Goal: Transaction & Acquisition: Purchase product/service

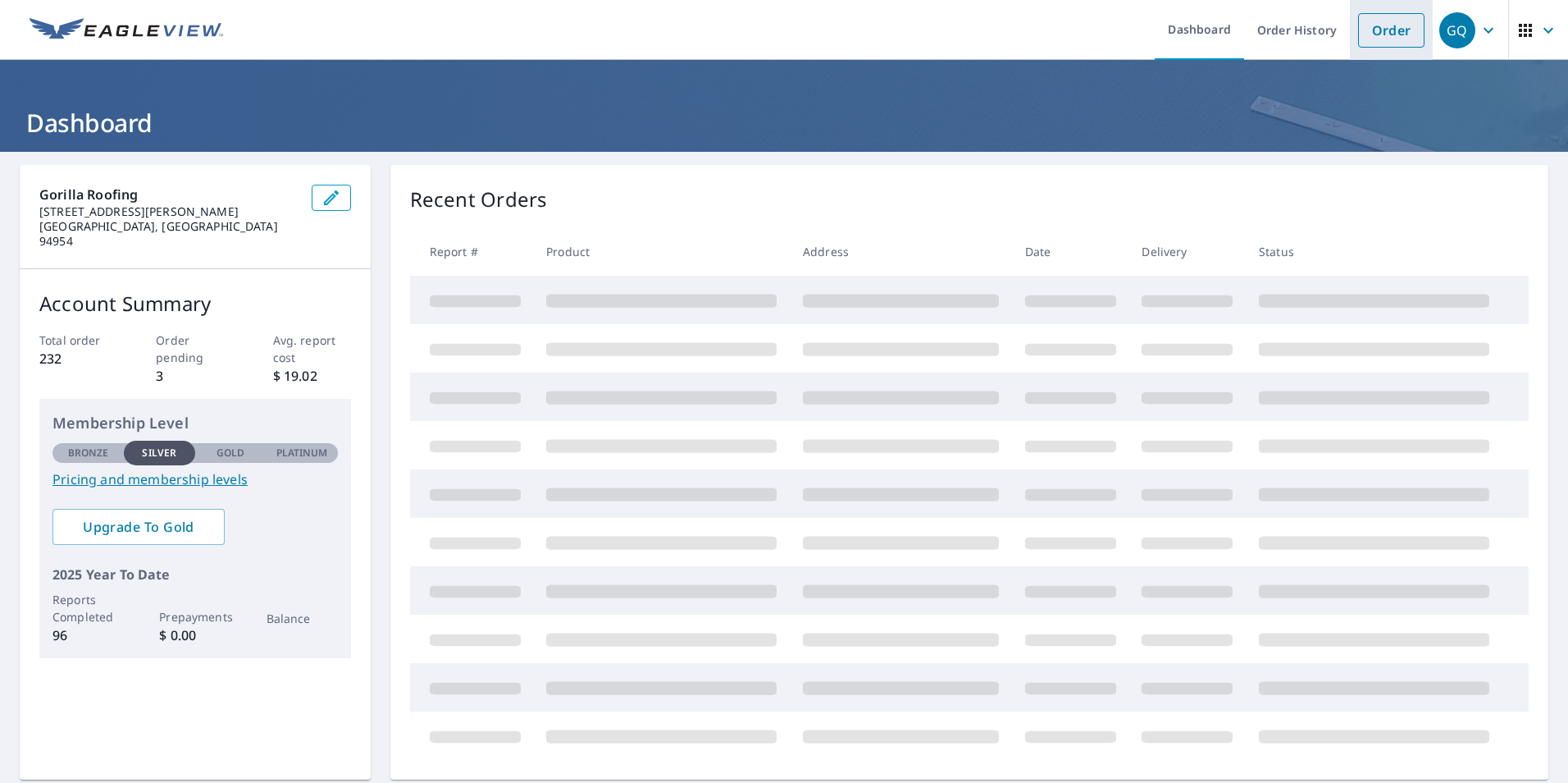
click at [1378, 33] on link "Order" at bounding box center [1391, 30] width 66 height 35
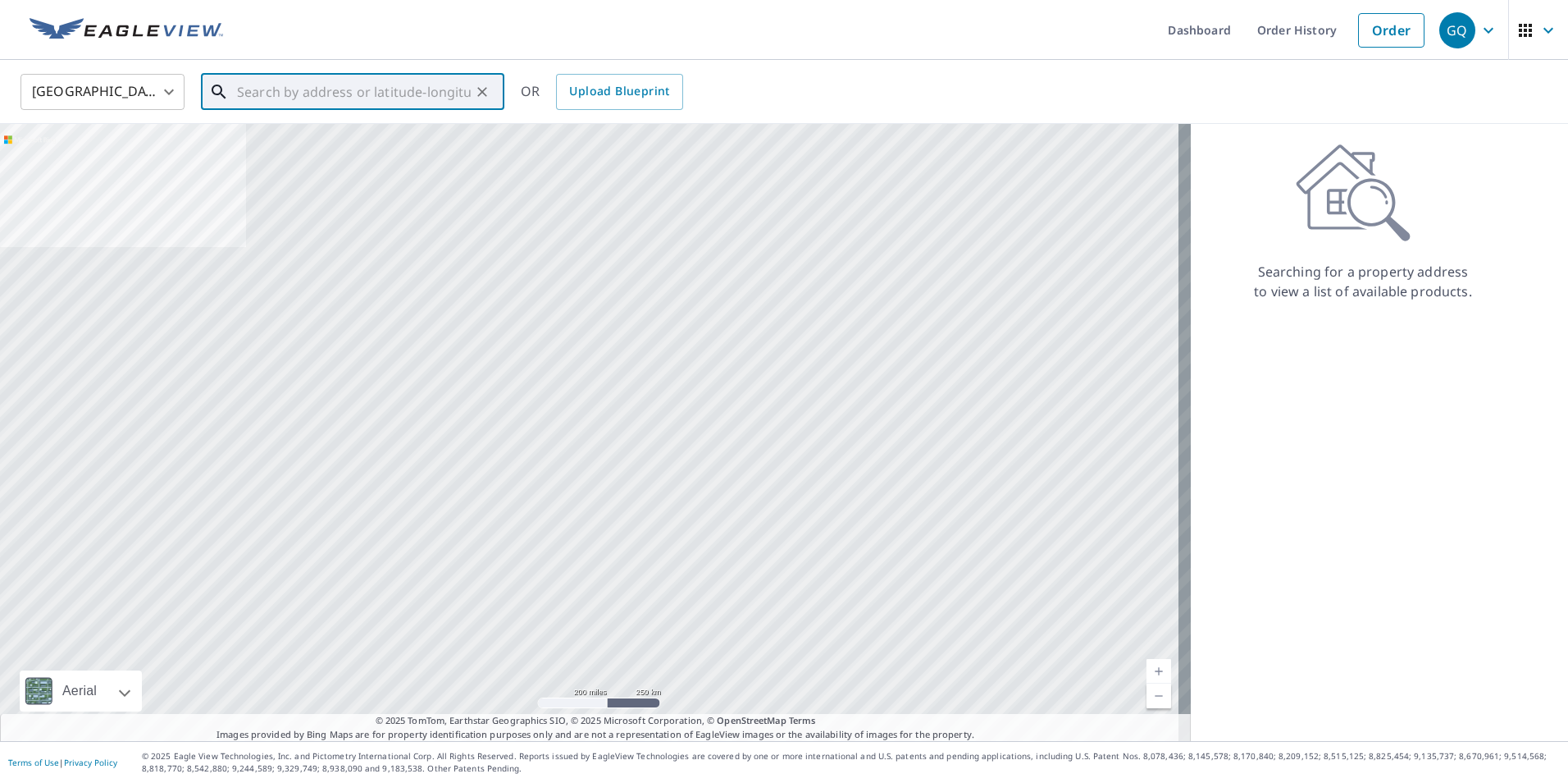
click at [313, 79] on input "text" at bounding box center [353, 91] width 233 height 46
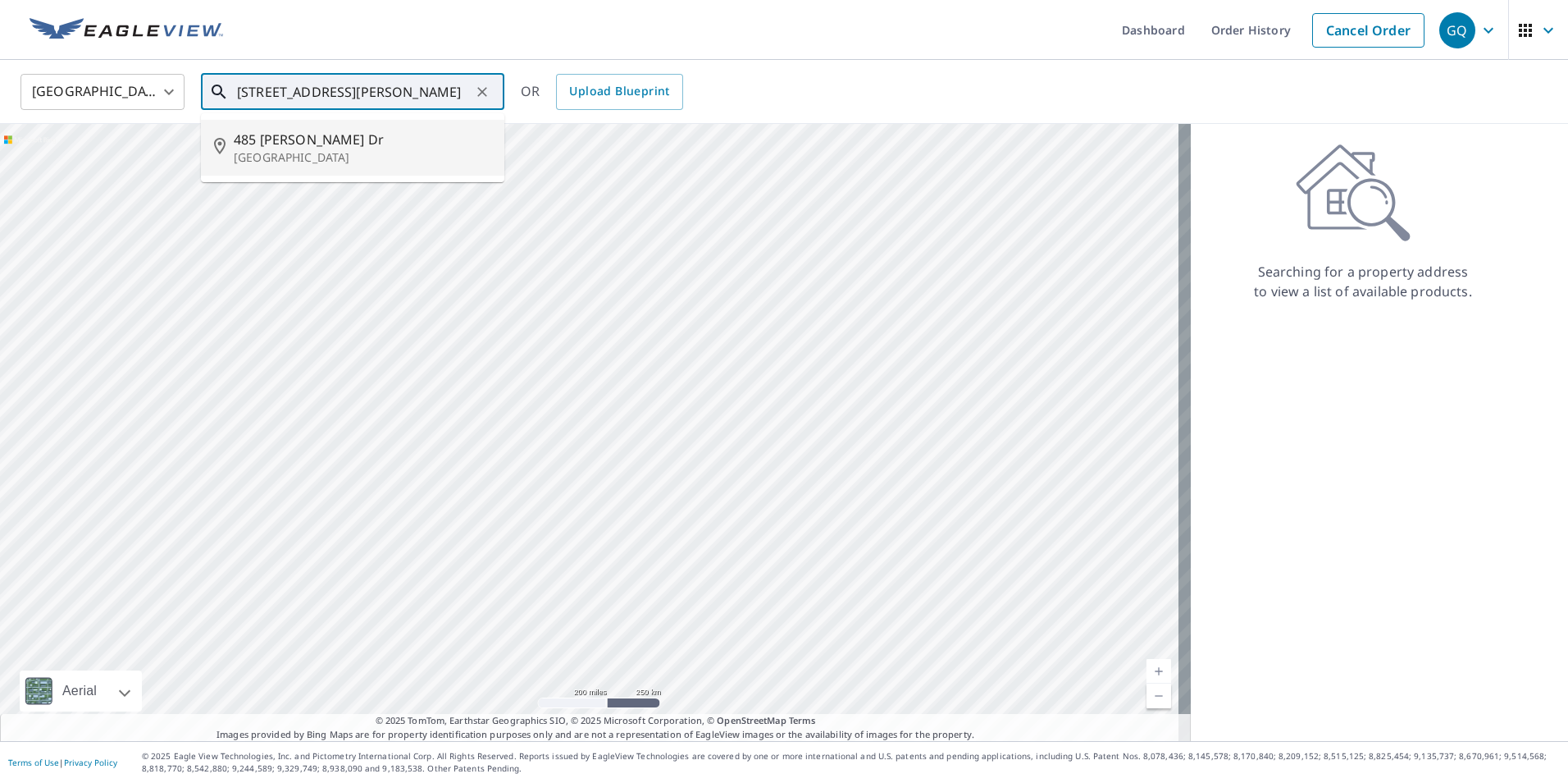
click at [281, 136] on span "485 [PERSON_NAME] Dr" at bounding box center [362, 139] width 258 height 20
type input "[STREET_ADDRESS][PERSON_NAME][PERSON_NAME]"
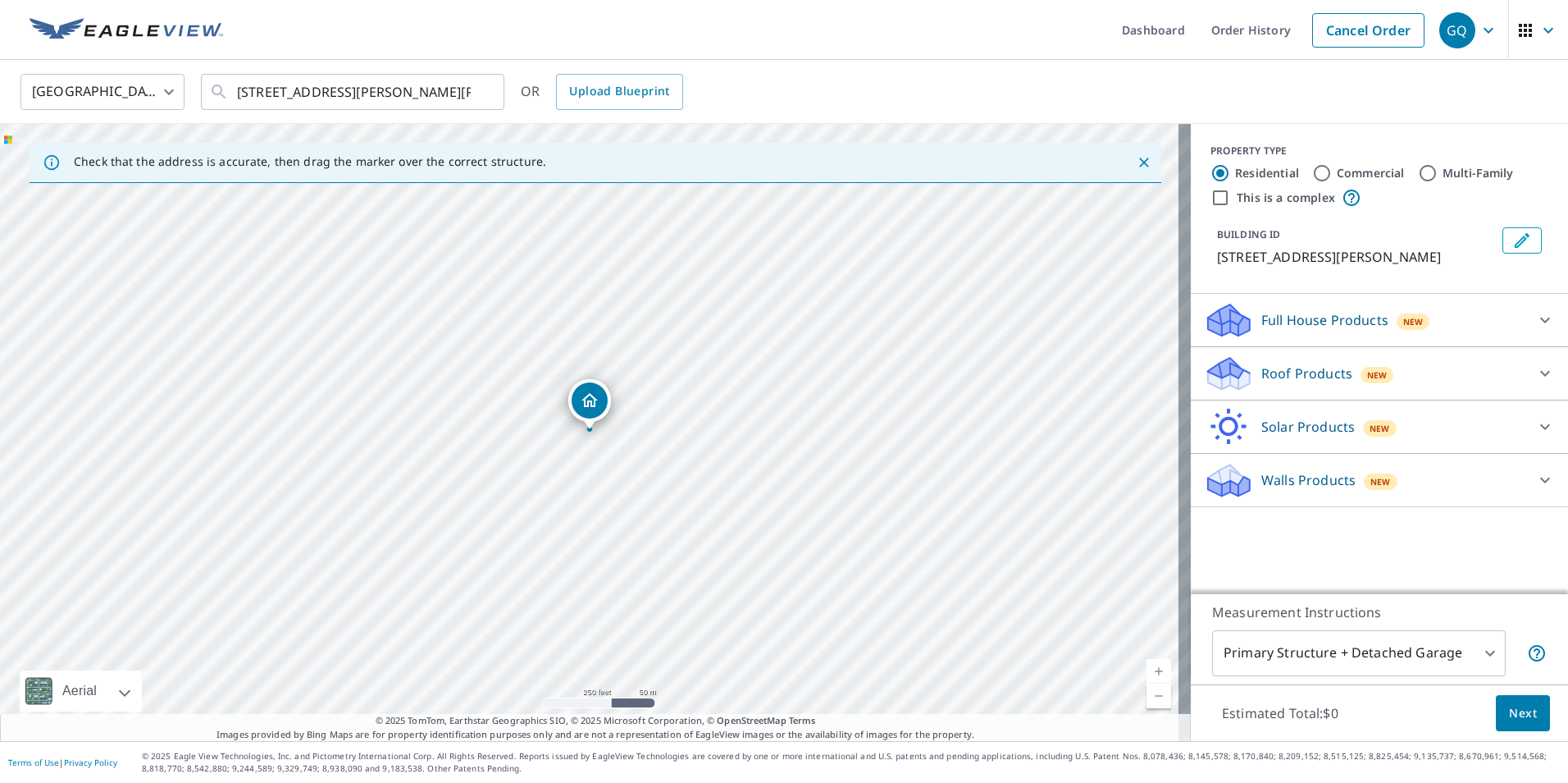
click at [1343, 363] on div "Roof Products New" at bounding box center [1364, 374] width 321 height 38
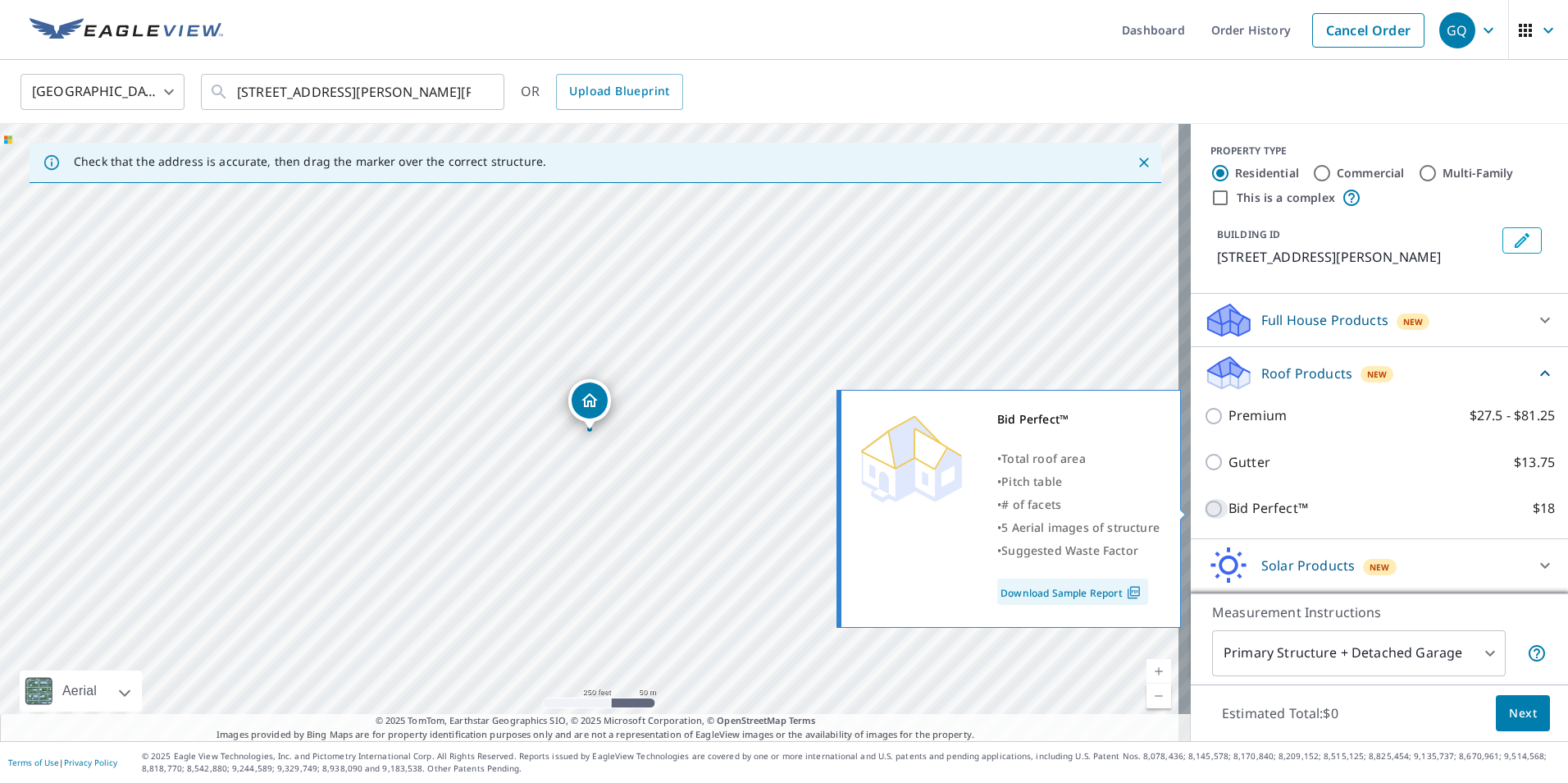
click at [1204, 503] on input "Bid Perfect™ $18" at bounding box center [1216, 509] width 24 height 20
checkbox input "true"
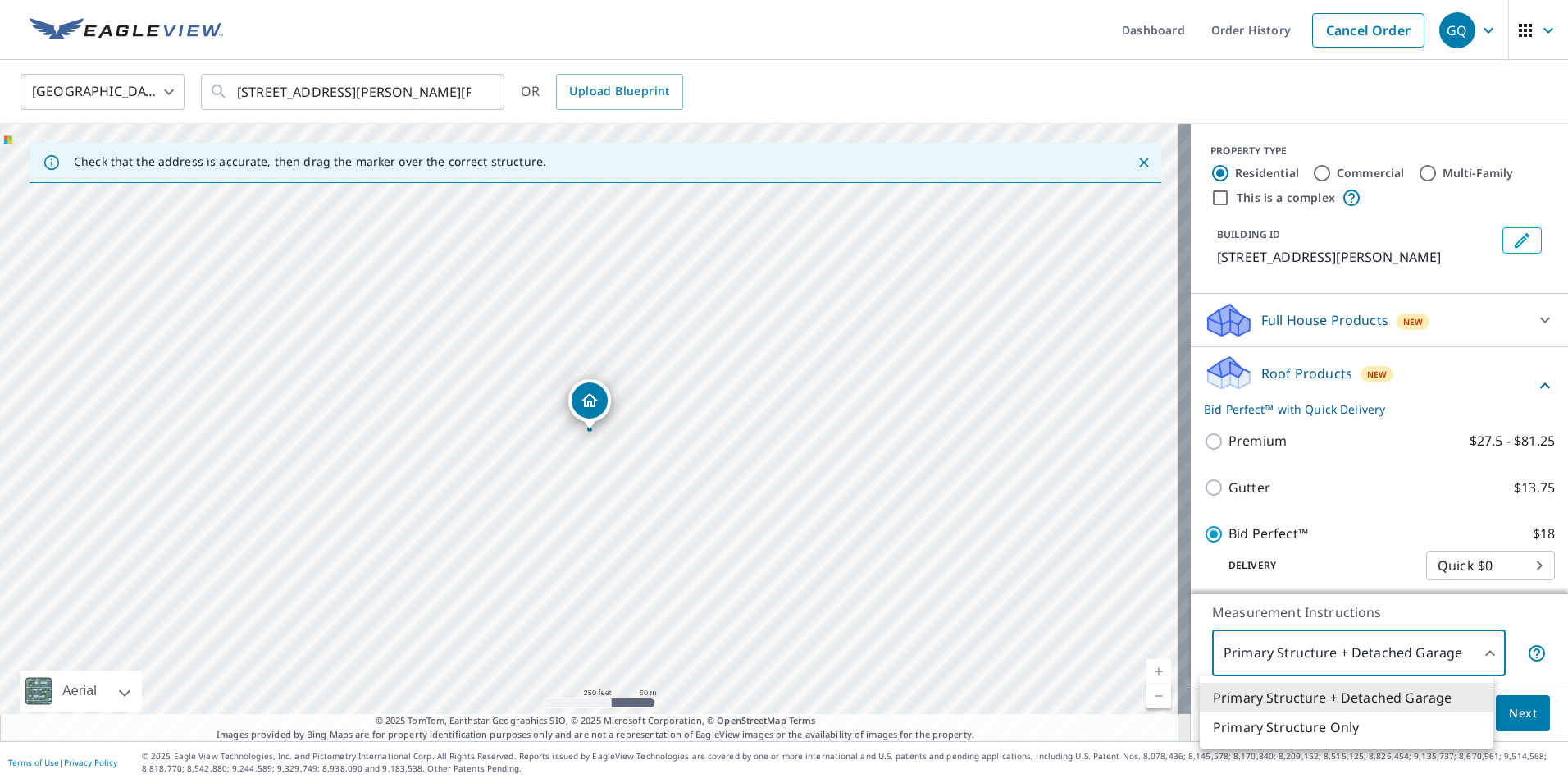
click at [1265, 645] on body "GQ GQ Dashboard Order History Cancel Order GQ United States [GEOGRAPHIC_DATA] ​…" at bounding box center [784, 391] width 1568 height 783
click at [1329, 699] on li "Primary Structure + Detached Garage" at bounding box center [1346, 698] width 293 height 30
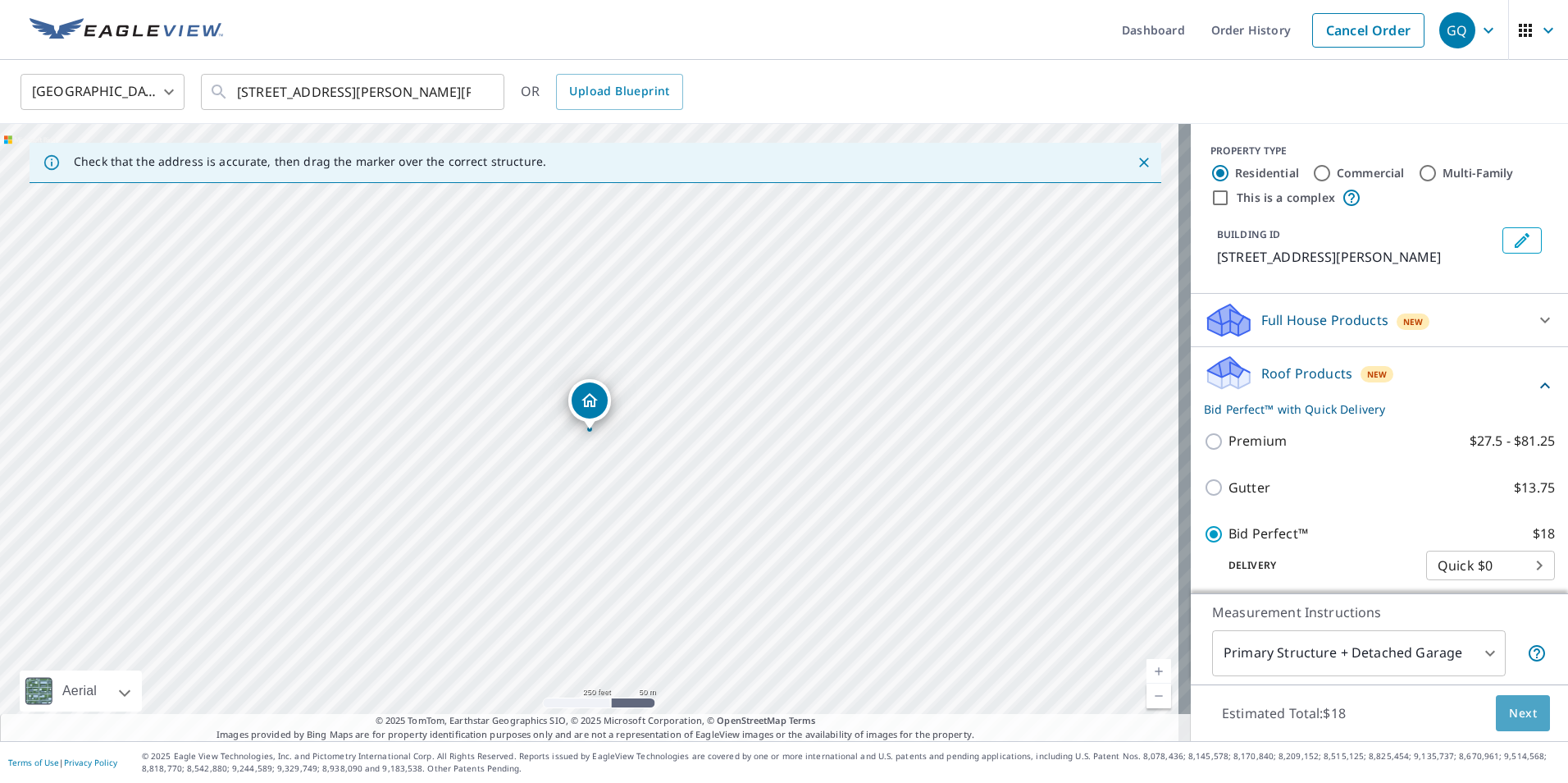
click at [1516, 712] on span "Next" at bounding box center [1523, 713] width 28 height 21
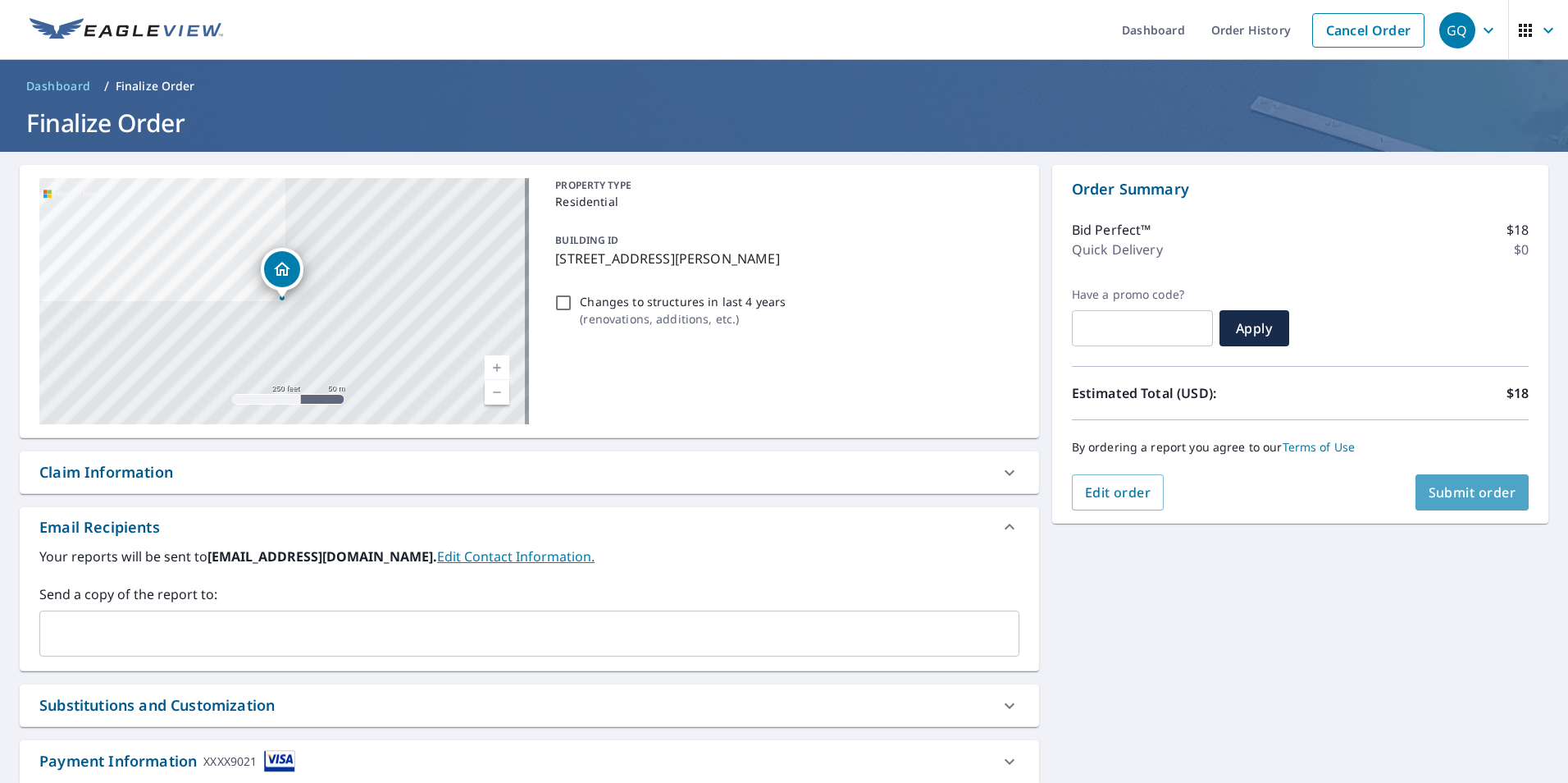
click at [1477, 488] on span "Submit order" at bounding box center [1472, 492] width 88 height 18
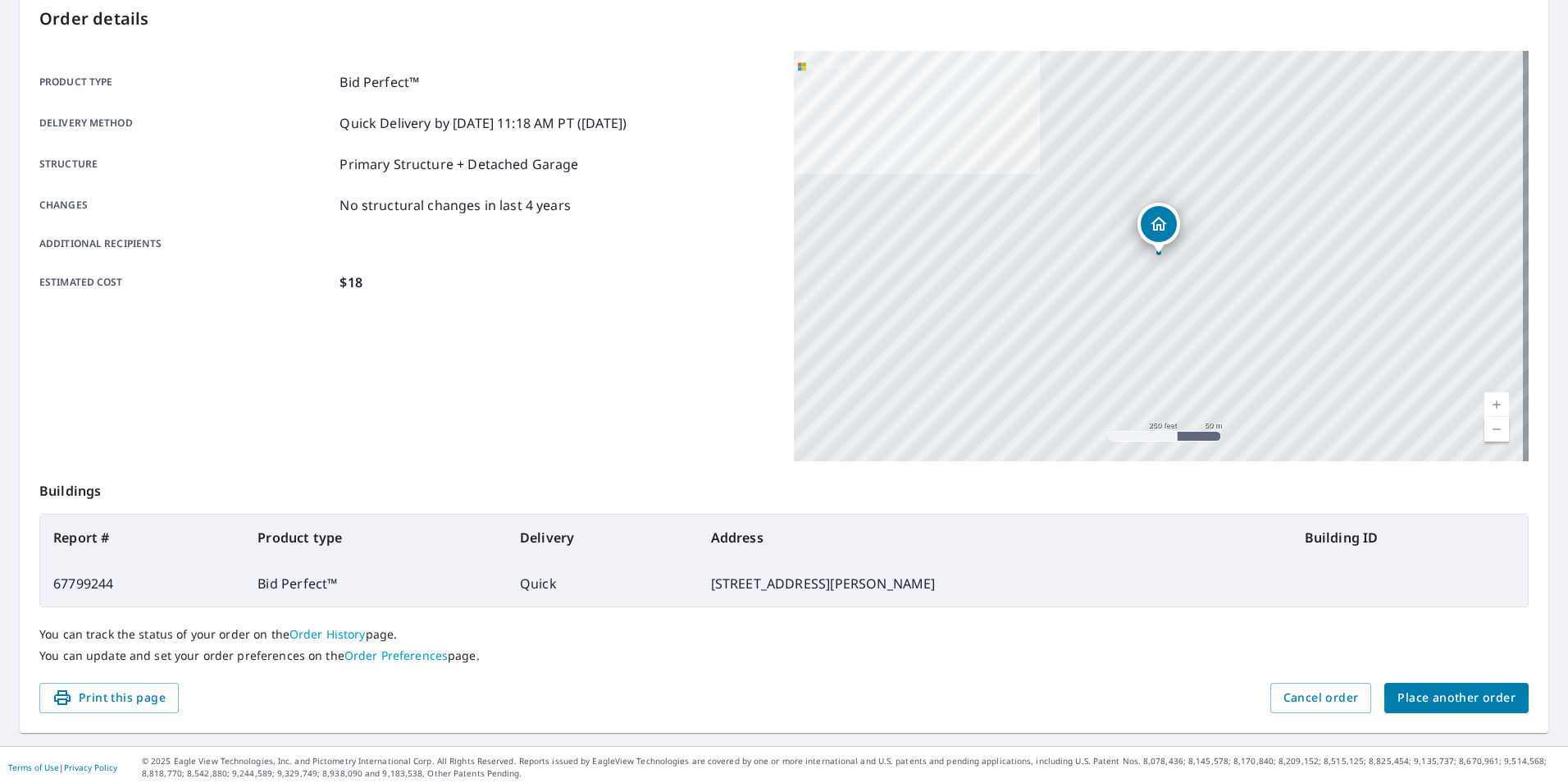
scroll to position [183, 0]
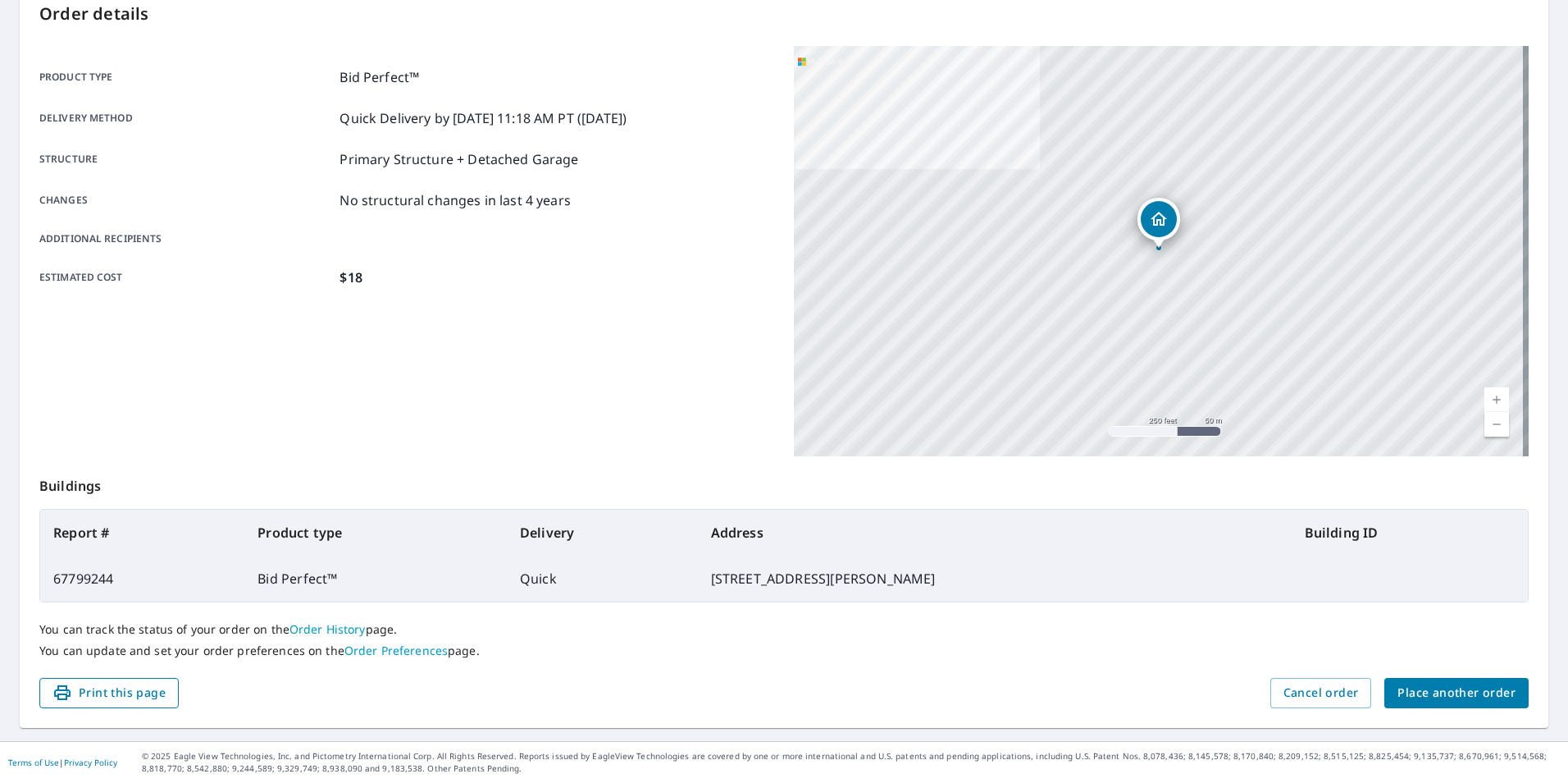
click at [124, 680] on button "Print this page" at bounding box center [109, 692] width 139 height 30
